Goal: Task Accomplishment & Management: Use online tool/utility

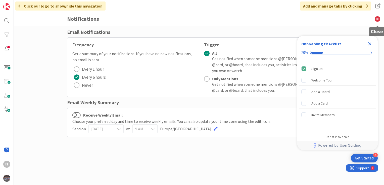
click at [378, 17] on icon at bounding box center [377, 19] width 13 height 14
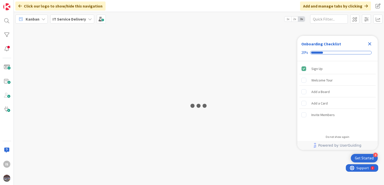
click at [370, 46] on icon "Close Checklist" at bounding box center [370, 44] width 6 height 6
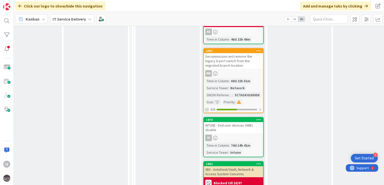
scroll to position [942, 217]
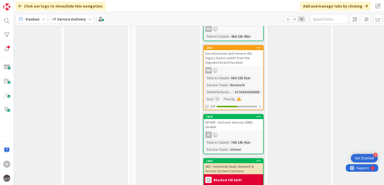
click at [225, 119] on div "INTUNE - End user devices SMB1 disable" at bounding box center [233, 124] width 59 height 11
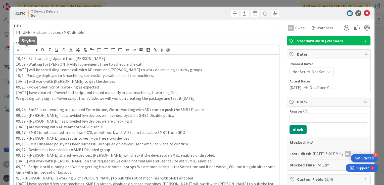
click at [16, 50] on div "10/13 - Still awaiting Update from Vlade. 10/09 - Waiting for Vlade convenient …" at bounding box center [146, 155] width 265 height 221
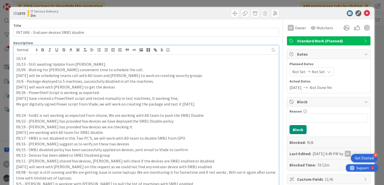
click at [31, 54] on div at bounding box center [146, 49] width 265 height 9
click at [30, 59] on p "10/14" at bounding box center [146, 59] width 260 height 6
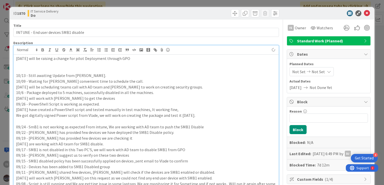
click at [21, 71] on p at bounding box center [146, 70] width 260 height 6
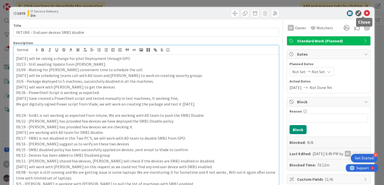
click at [365, 12] on icon at bounding box center [367, 13] width 6 height 6
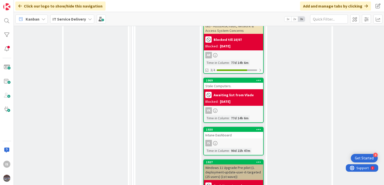
scroll to position [1082, 217]
click at [226, 132] on div "Intune Dashboard" at bounding box center [233, 135] width 59 height 7
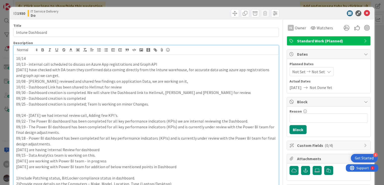
click at [29, 59] on p "10/14" at bounding box center [146, 59] width 260 height 6
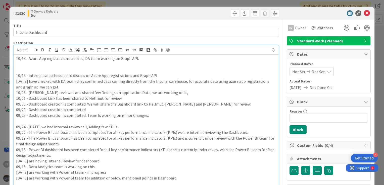
click at [19, 70] on p at bounding box center [146, 70] width 260 height 6
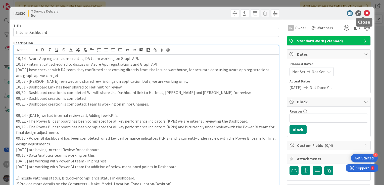
click at [364, 15] on icon at bounding box center [367, 13] width 6 height 6
